Goal: Task Accomplishment & Management: Complete application form

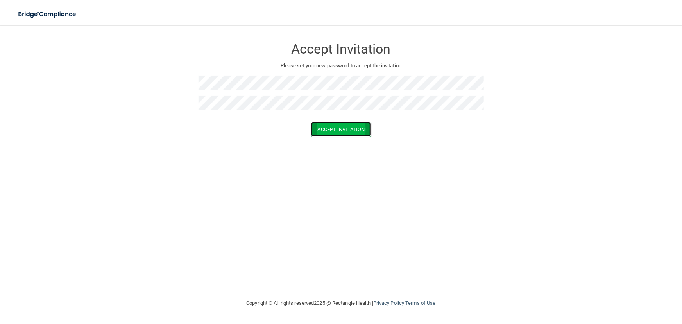
click at [340, 129] on button "Accept Invitation" at bounding box center [341, 129] width 60 height 14
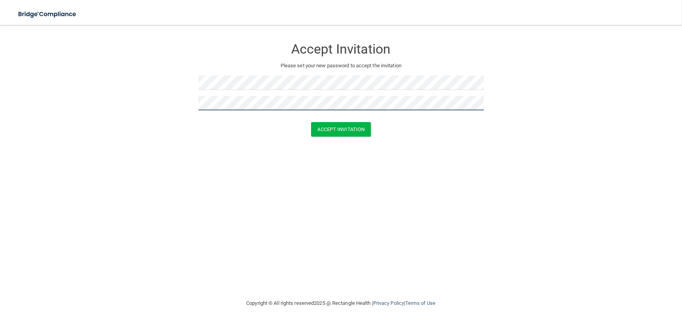
click at [311, 122] on button "Accept Invitation" at bounding box center [341, 129] width 60 height 14
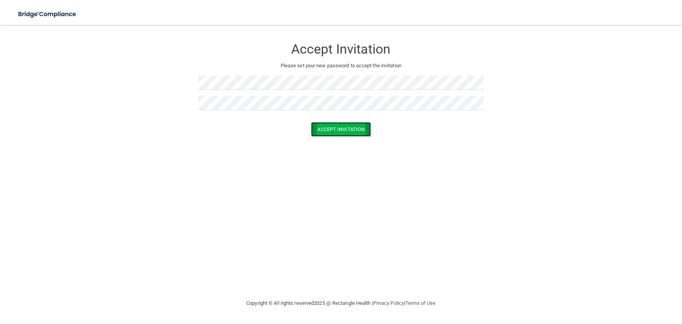
click at [336, 130] on button "Accept Invitation" at bounding box center [341, 129] width 60 height 14
